Goal: Transaction & Acquisition: Purchase product/service

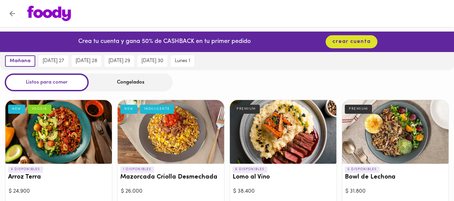
click at [142, 81] on div "Congelados" at bounding box center [131, 83] width 84 height 18
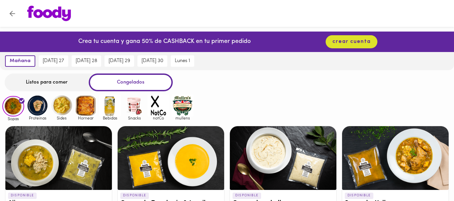
click at [34, 110] on img at bounding box center [38, 106] width 22 height 22
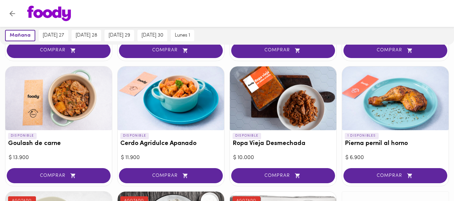
scroll to position [190, 0]
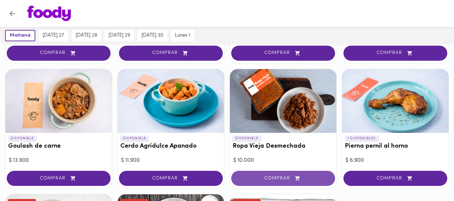
click at [298, 180] on icon "button" at bounding box center [297, 178] width 5 height 5
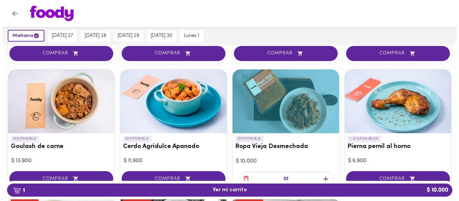
scroll to position [190, 0]
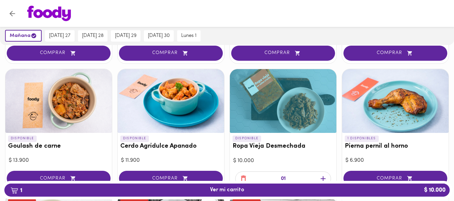
click at [395, 29] on div "[DATE] [DATE] 27 [DATE] 28 [DATE] 29 [DATE] 30 [DATE] 1" at bounding box center [227, 36] width 454 height 18
click at [304, 164] on div "$ 10.000" at bounding box center [283, 161] width 100 height 8
click at [323, 177] on icon "button" at bounding box center [323, 179] width 5 height 5
click at [261, 149] on h3 "Ropa Vieja Desmechada" at bounding box center [283, 146] width 101 height 7
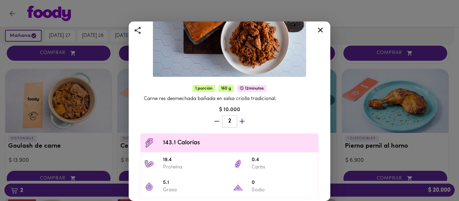
scroll to position [79, 0]
click at [323, 29] on icon at bounding box center [320, 30] width 8 height 8
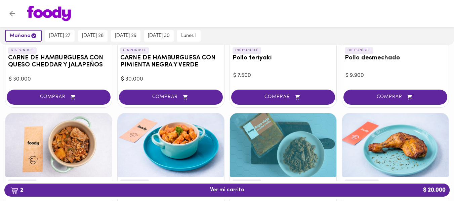
scroll to position [145, 0]
